Goal: Navigation & Orientation: Find specific page/section

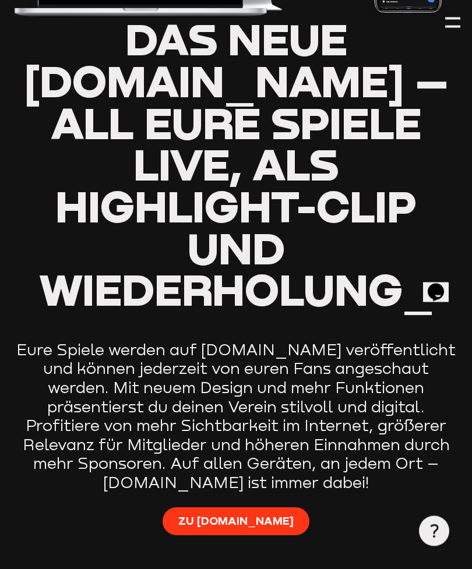
scroll to position [368, 0]
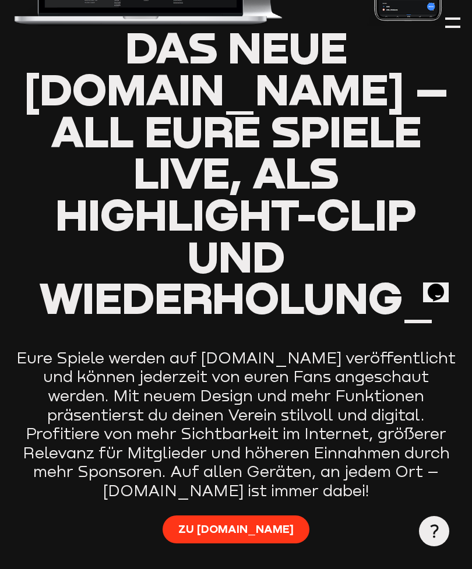
click at [460, 18] on div at bounding box center [452, 18] width 15 height 2
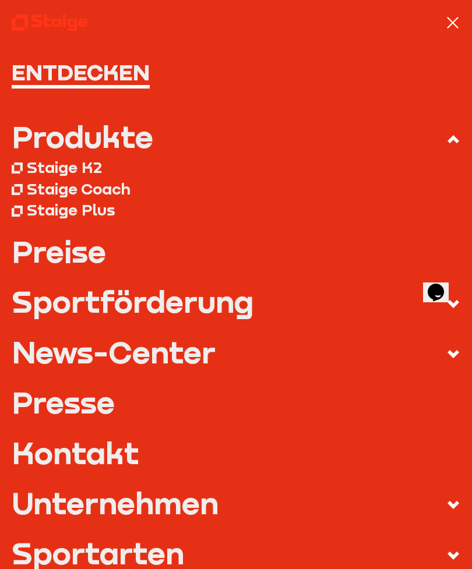
scroll to position [-1, 0]
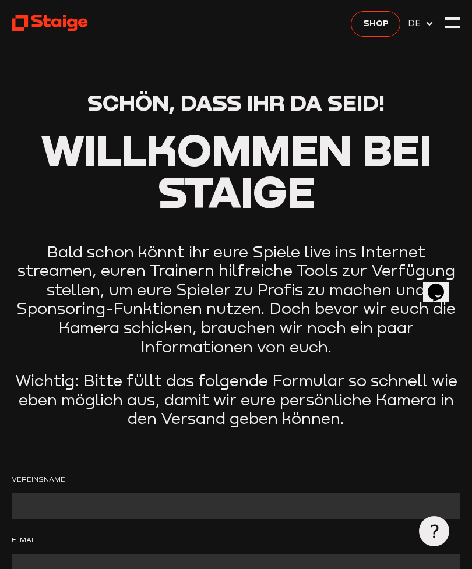
click at [457, 26] on div at bounding box center [452, 22] width 15 height 15
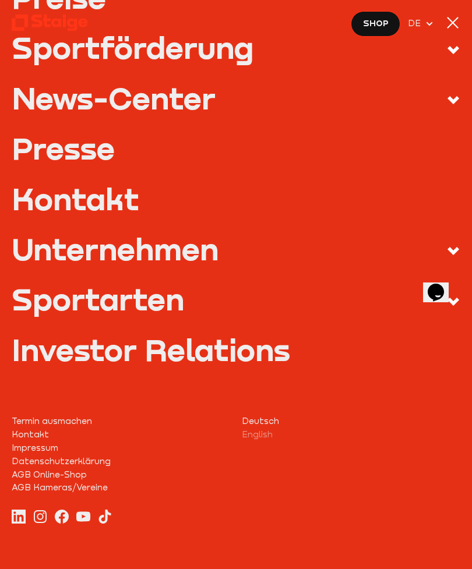
scroll to position [253, 0]
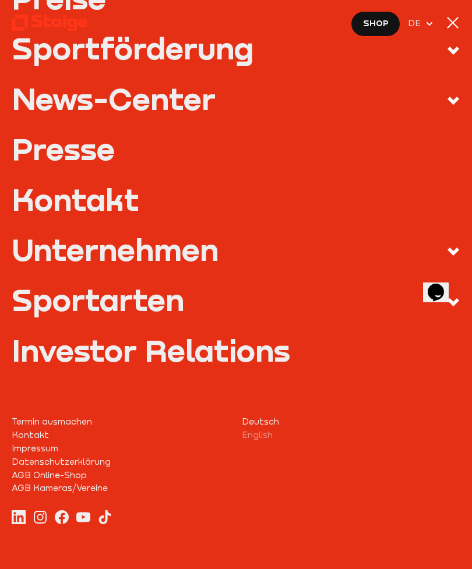
click at [40, 310] on div "Sportarten" at bounding box center [98, 299] width 172 height 30
click at [0, 0] on input "Sportarten" at bounding box center [0, 0] width 0 height 0
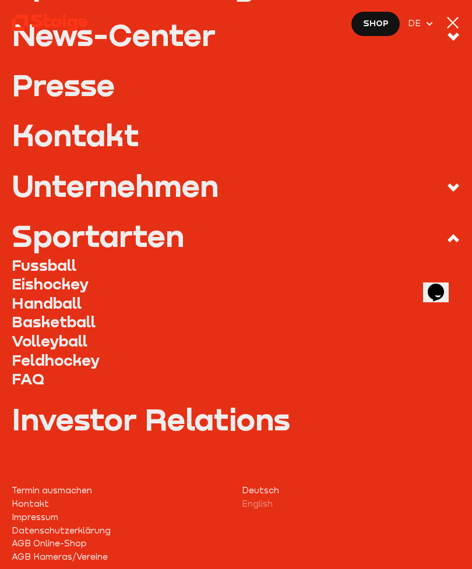
click at [16, 264] on link "Fussball" at bounding box center [236, 265] width 449 height 19
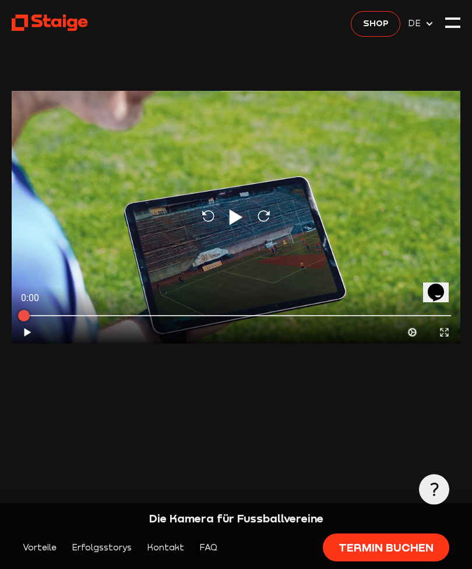
click at [455, 30] on div at bounding box center [452, 22] width 15 height 15
